Goal: Find contact information: Find contact information

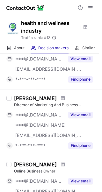
scroll to position [50, 0]
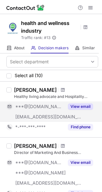
click at [79, 105] on button "View email" at bounding box center [80, 106] width 25 height 6
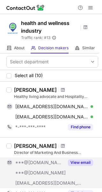
click at [81, 162] on button "View email" at bounding box center [80, 162] width 25 height 6
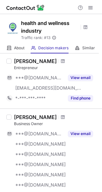
scroll to position [381, 0]
